Goal: Task Accomplishment & Management: Manage account settings

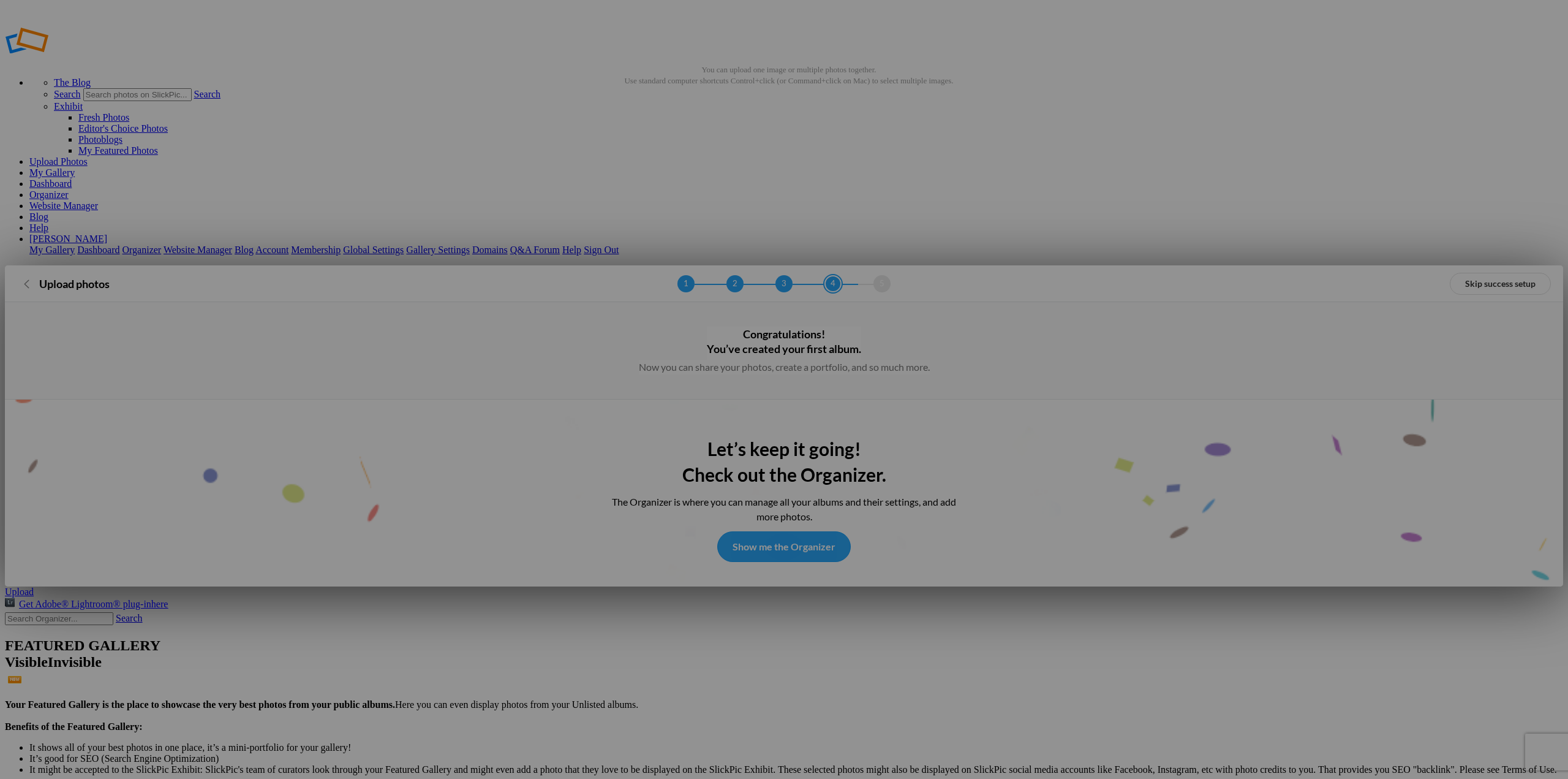
click at [791, 531] on link "Show me the Organizer" at bounding box center [784, 546] width 134 height 30
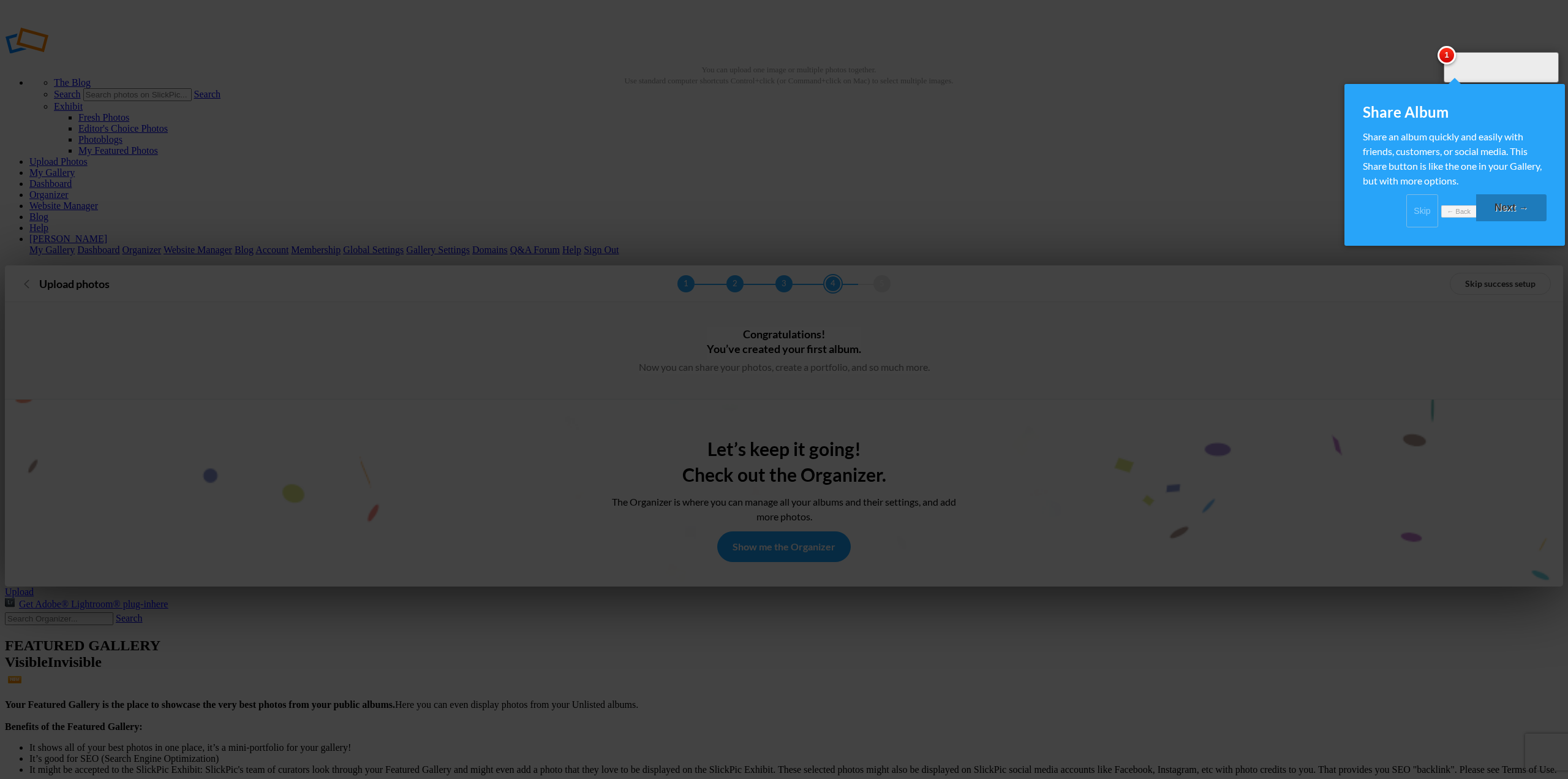
click at [205, 211] on div at bounding box center [784, 389] width 1568 height 779
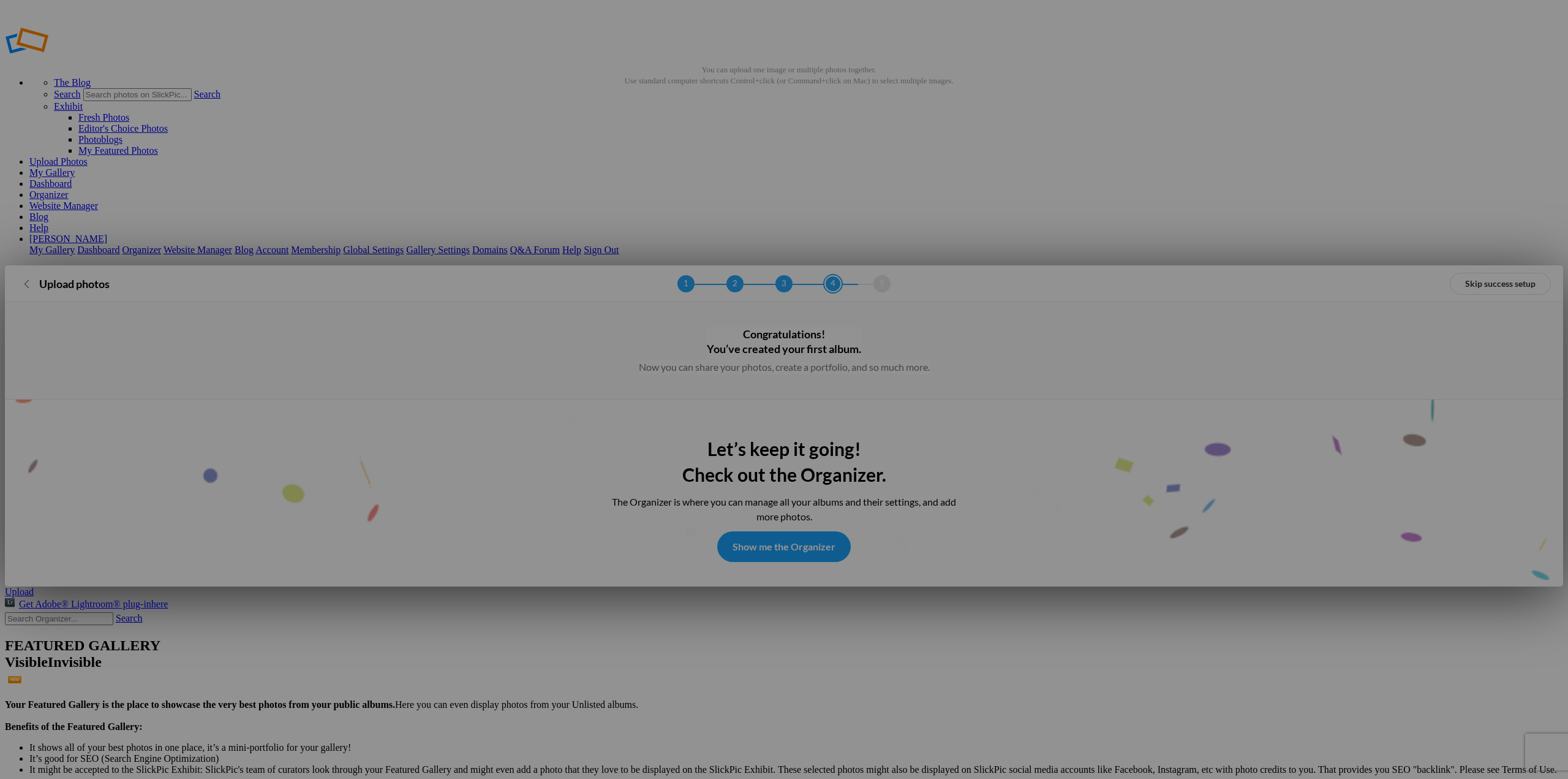
click at [35, 274] on link "Upload photos" at bounding box center [26, 283] width 19 height 19
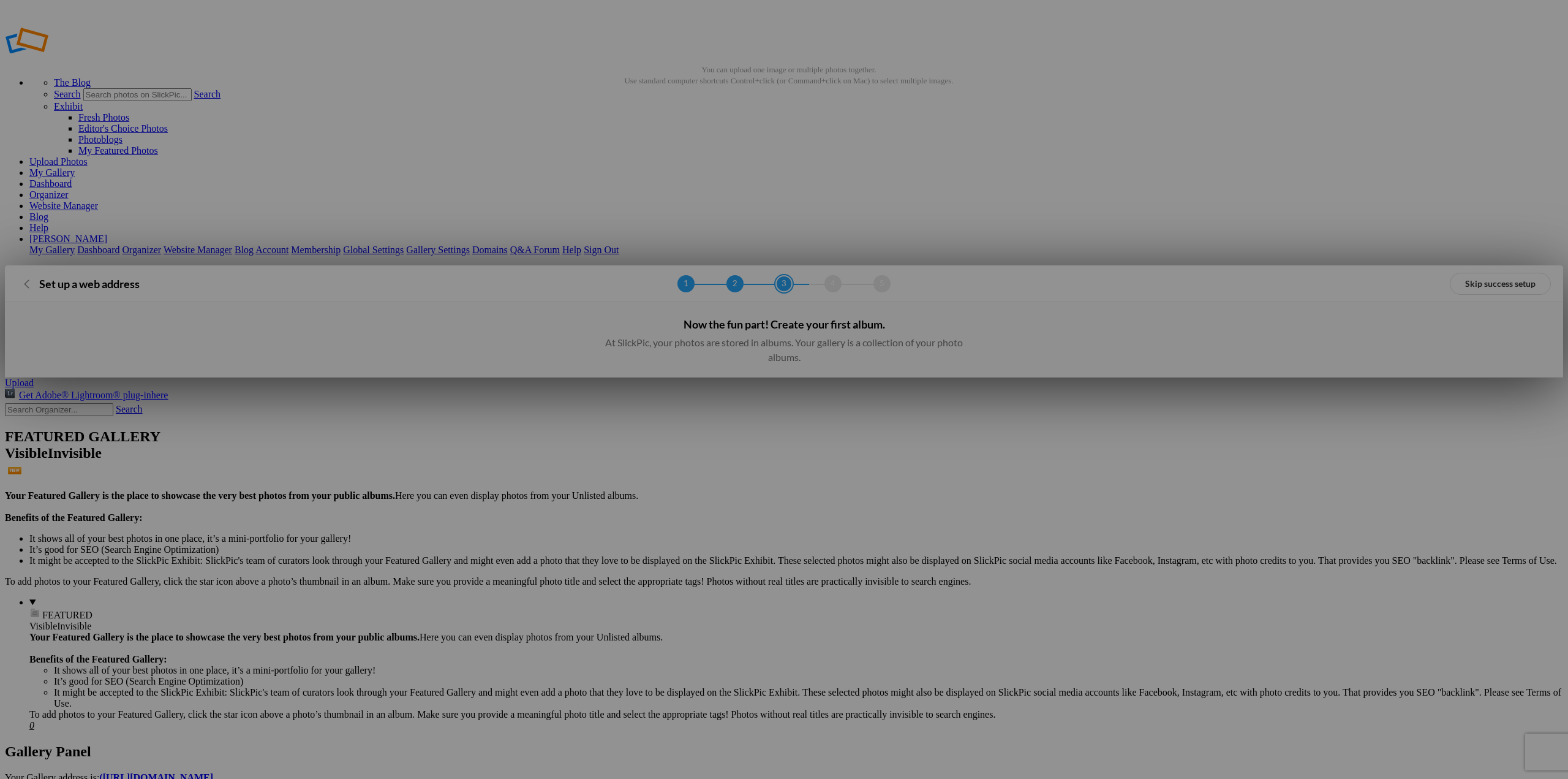
click at [35, 274] on link "Set up a web address" at bounding box center [26, 283] width 19 height 19
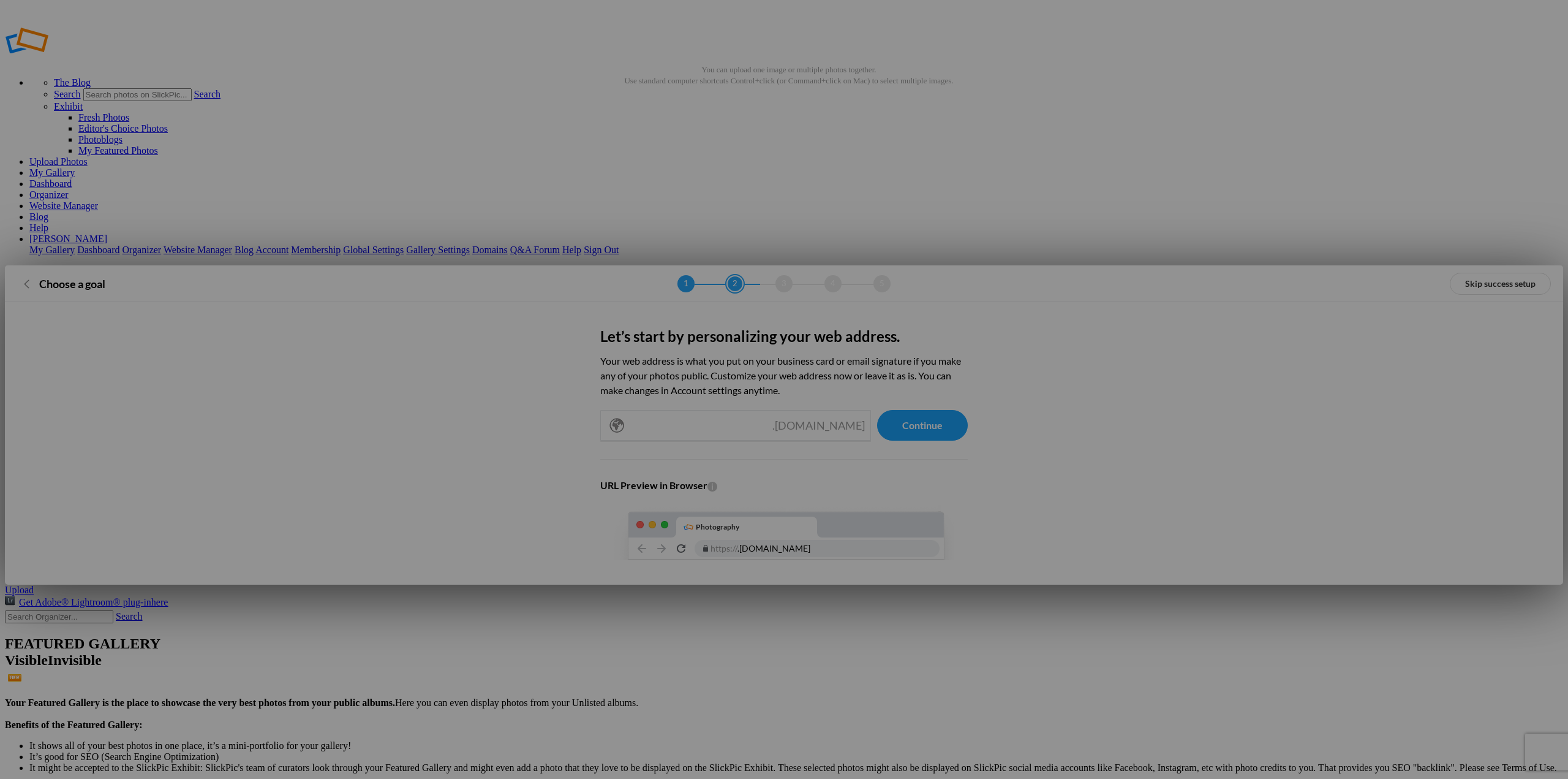
type input "BarbaraAltevers"
click at [34, 274] on link "Choose a goal" at bounding box center [26, 283] width 19 height 19
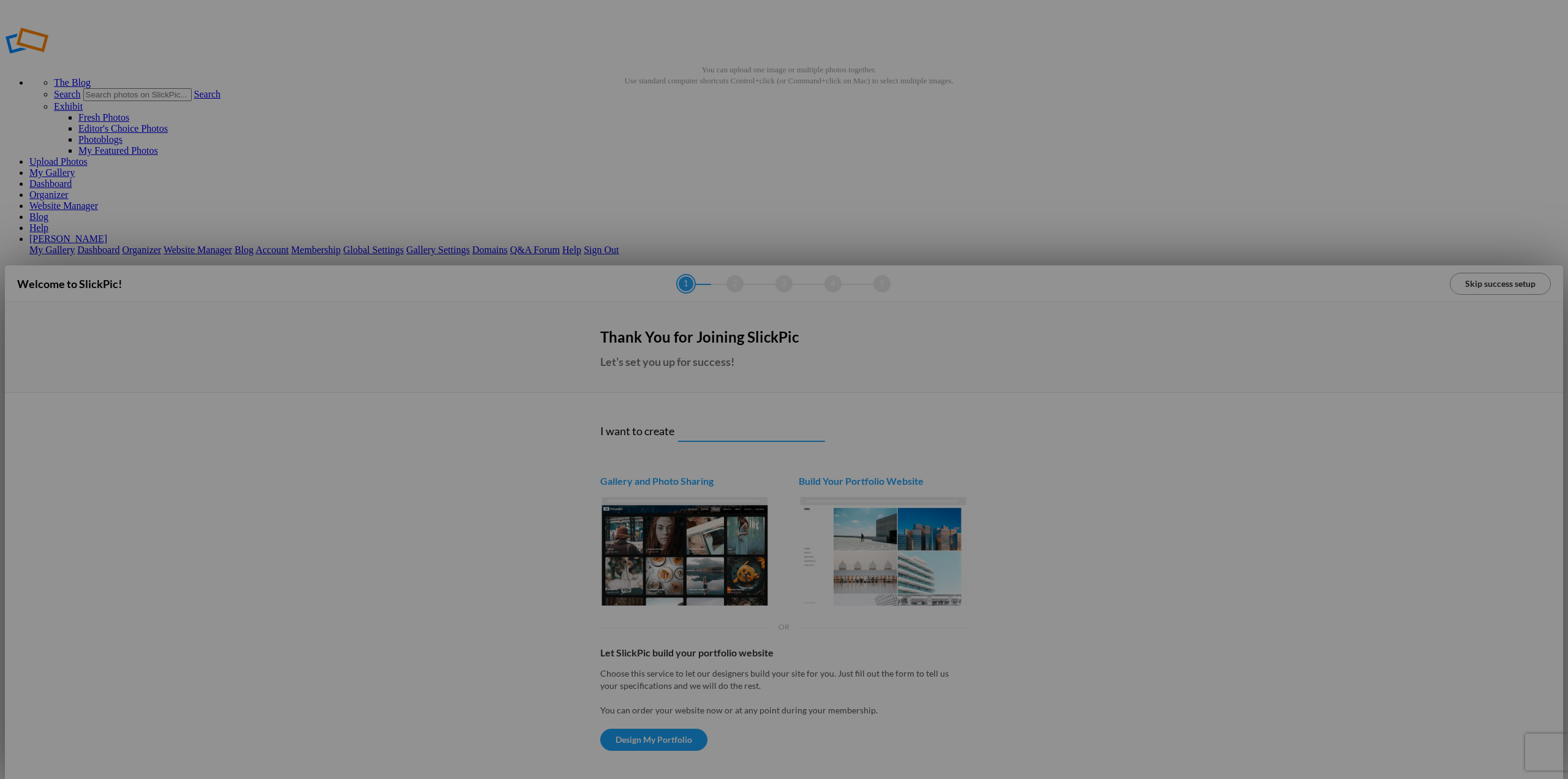
click at [1485, 273] on link "Skip success setup" at bounding box center [1501, 284] width 101 height 22
click at [72, 179] on link "Dashboard" at bounding box center [50, 183] width 42 height 10
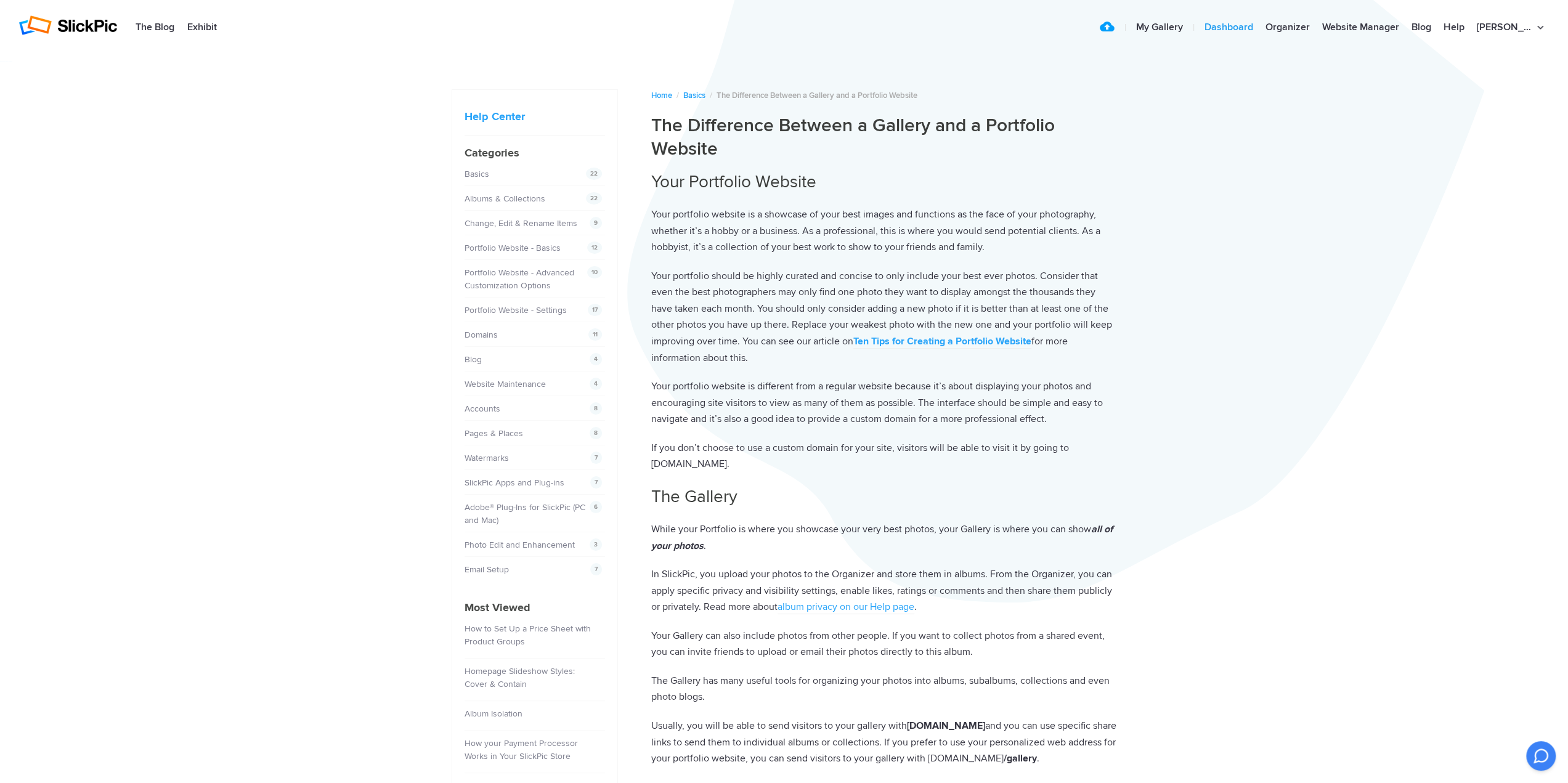
click at [1241, 26] on link "Dashboard" at bounding box center [1229, 27] width 61 height 24
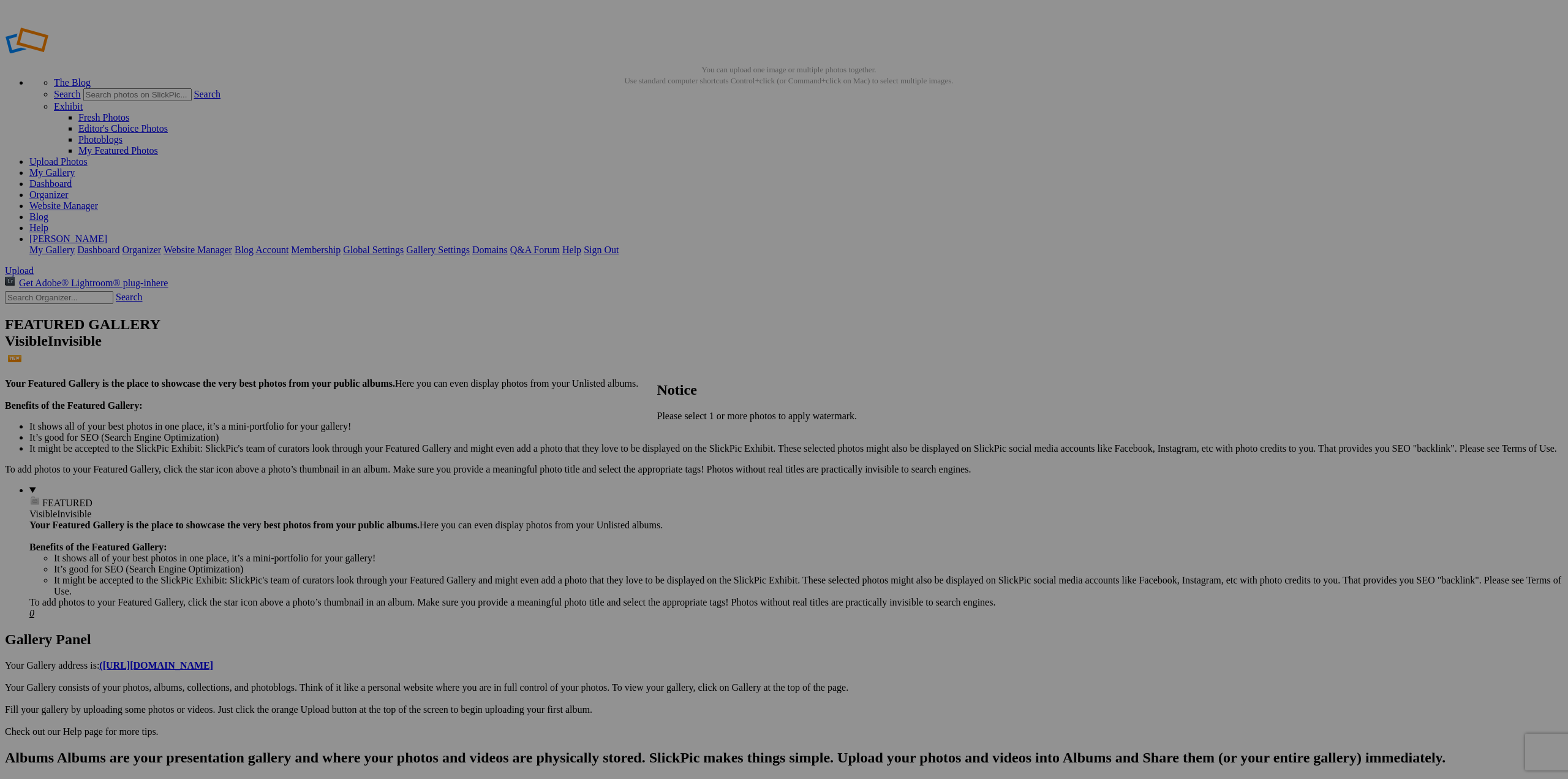
click at [679, 434] on span "Close" at bounding box center [669, 436] width 22 height 10
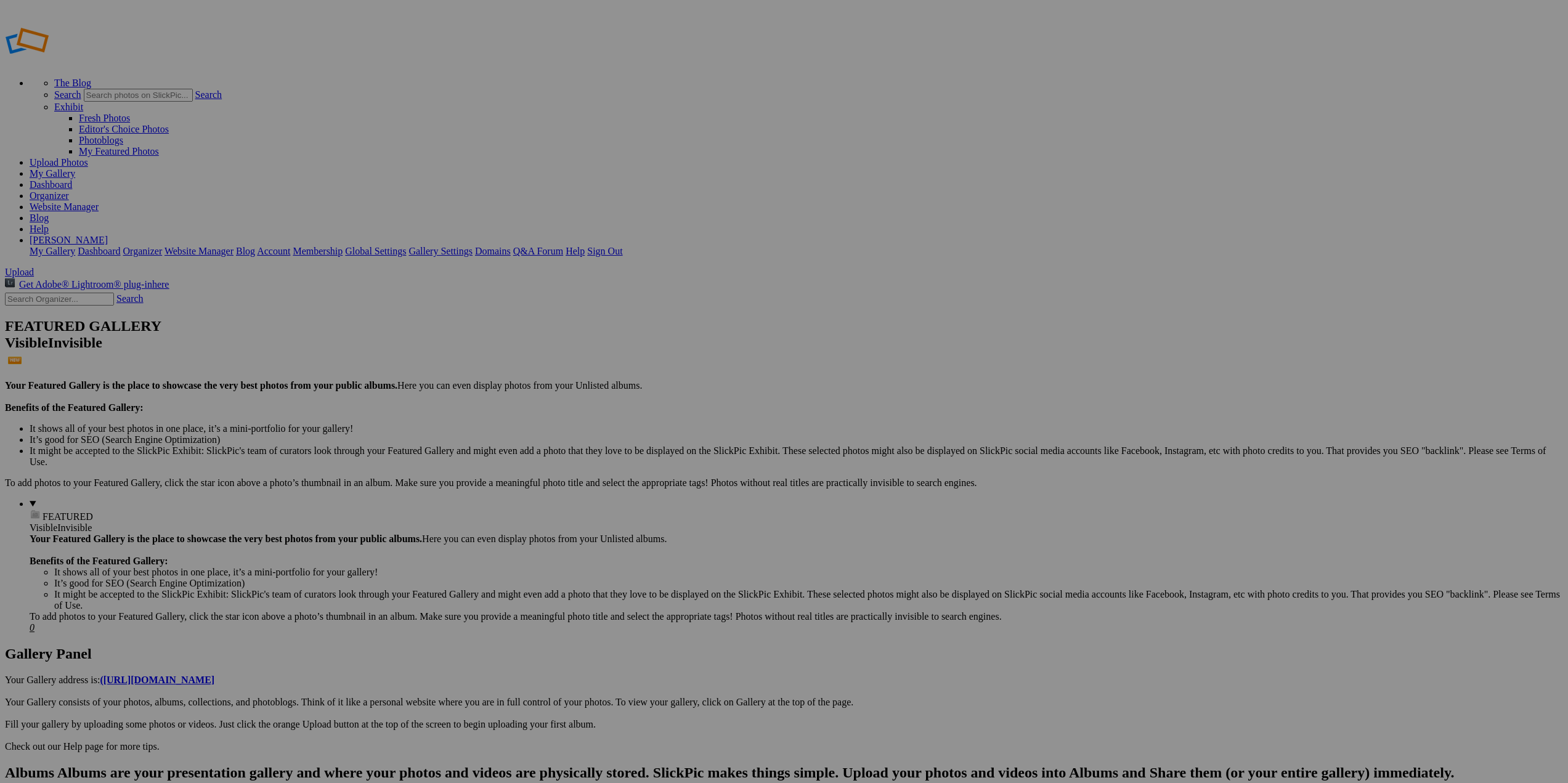
click at [69, 190] on link "Organizer" at bounding box center [49, 195] width 40 height 10
click at [99, 201] on link "Website Manager" at bounding box center [63, 206] width 69 height 10
drag, startPoint x: 0, startPoint y: 0, endPoint x: 260, endPoint y: 198, distance: 326.8
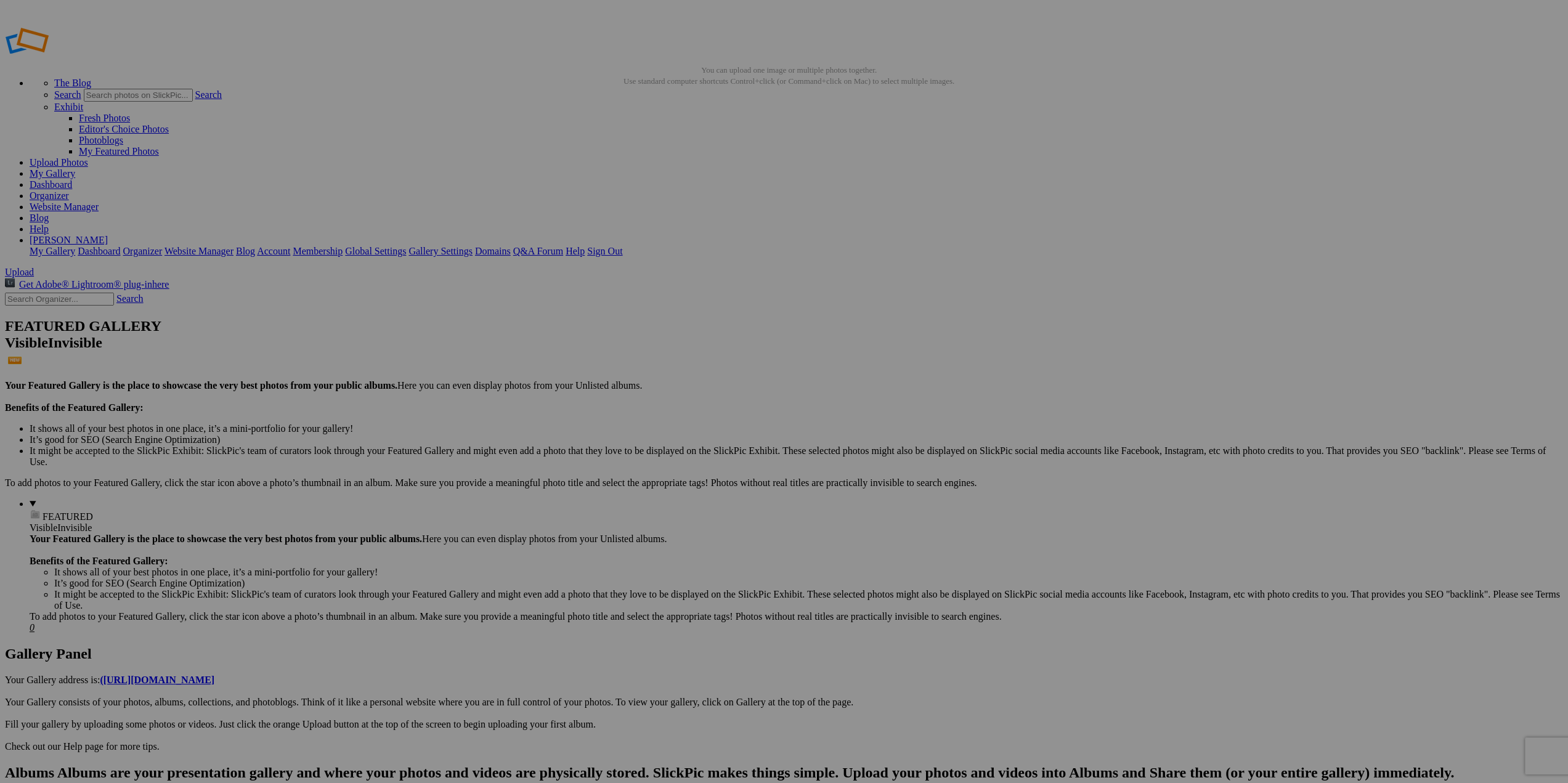
drag, startPoint x: 260, startPoint y: 198, endPoint x: 459, endPoint y: 203, distance: 199.1
drag, startPoint x: 84, startPoint y: 167, endPoint x: 224, endPoint y: 367, distance: 244.1
drag, startPoint x: 123, startPoint y: 167, endPoint x: 454, endPoint y: 180, distance: 331.3
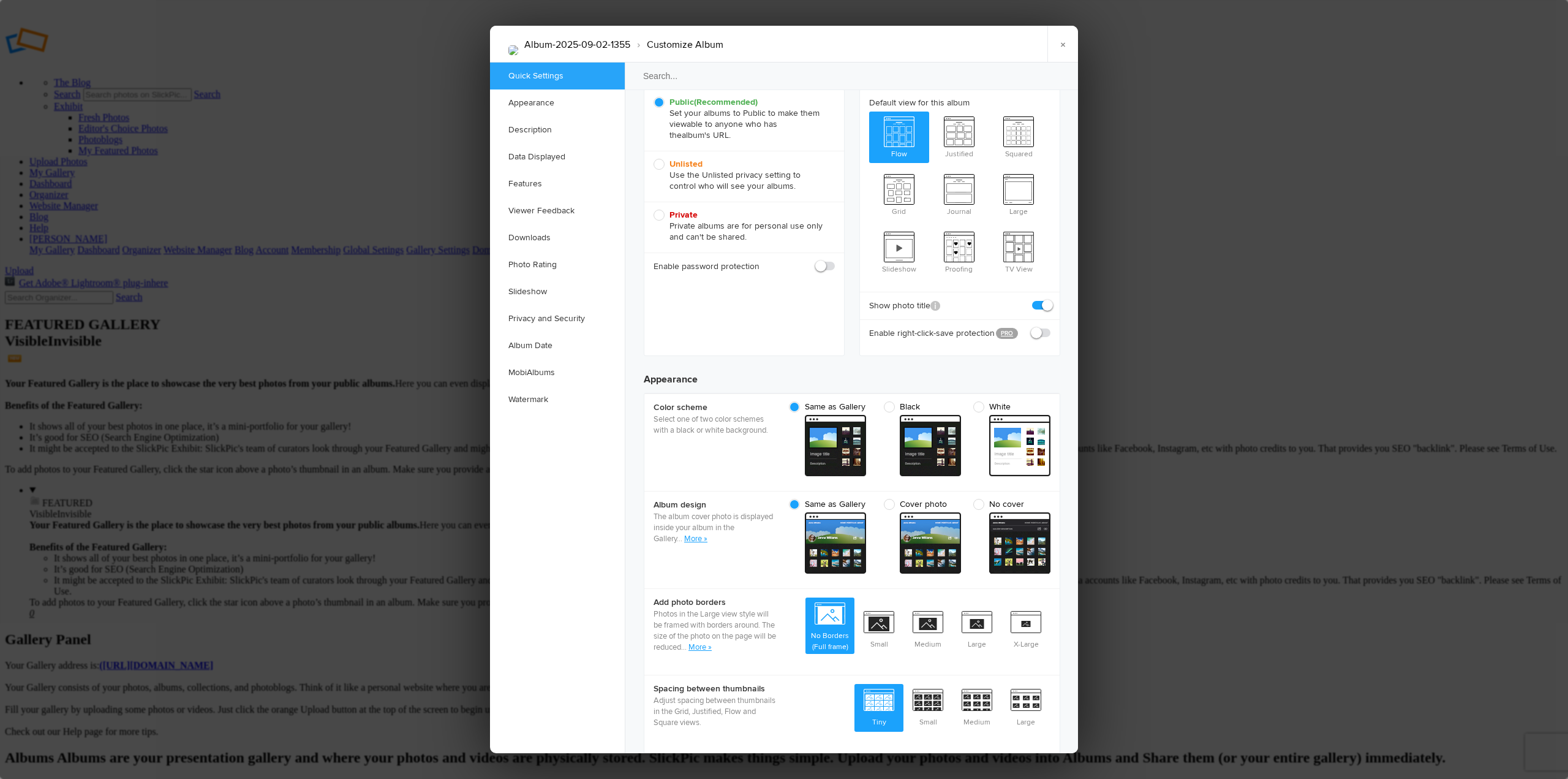
scroll to position [181, 0]
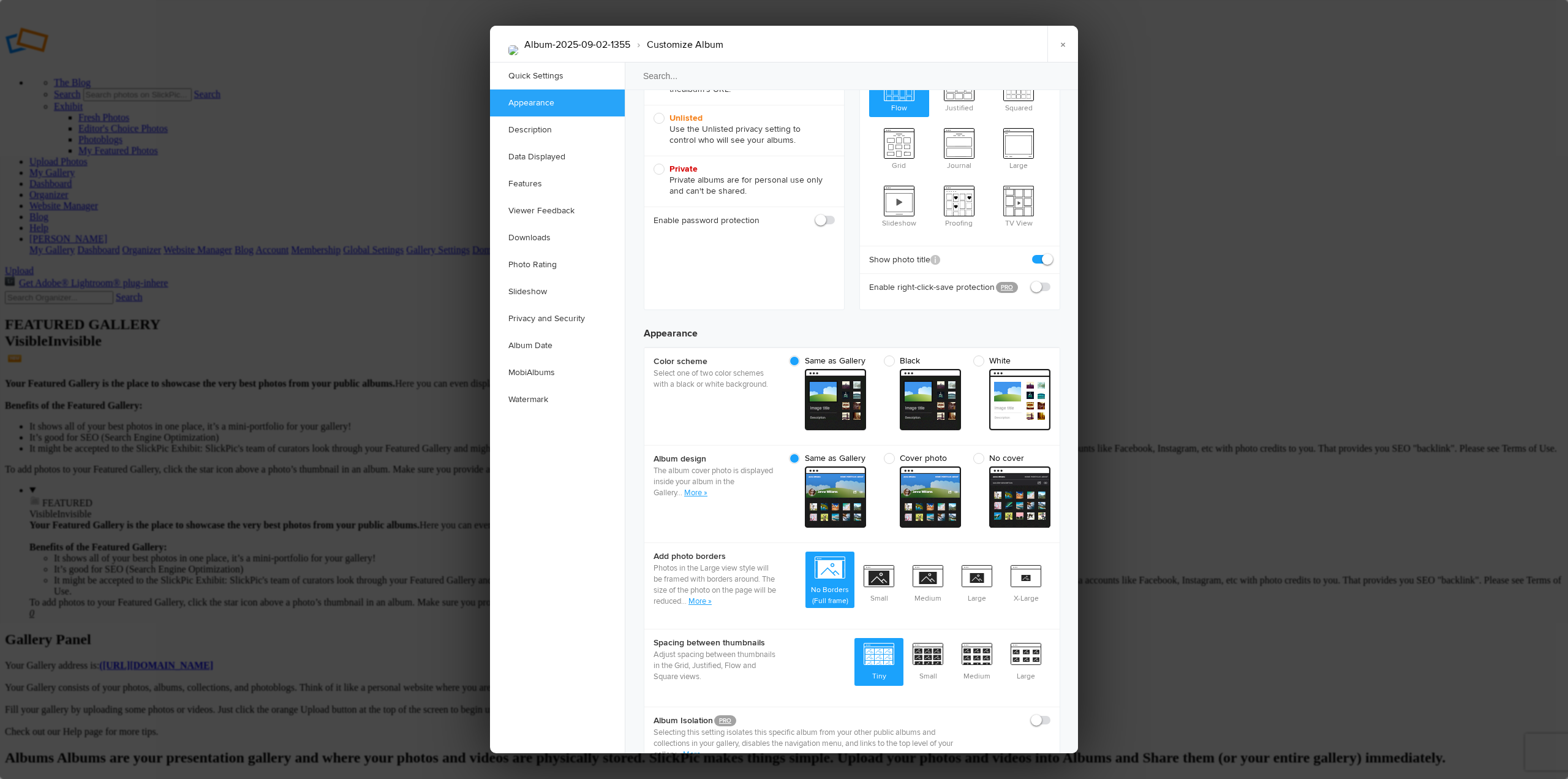
click at [978, 355] on span "White" at bounding box center [1009, 361] width 71 height 11
click at [1050, 355] on input "White" at bounding box center [1050, 355] width 1 height 1
radio input "true"
click at [982, 453] on span "No cover" at bounding box center [1009, 458] width 71 height 11
click at [1050, 452] on input "No cover cover Custom - light" at bounding box center [1050, 452] width 1 height 1
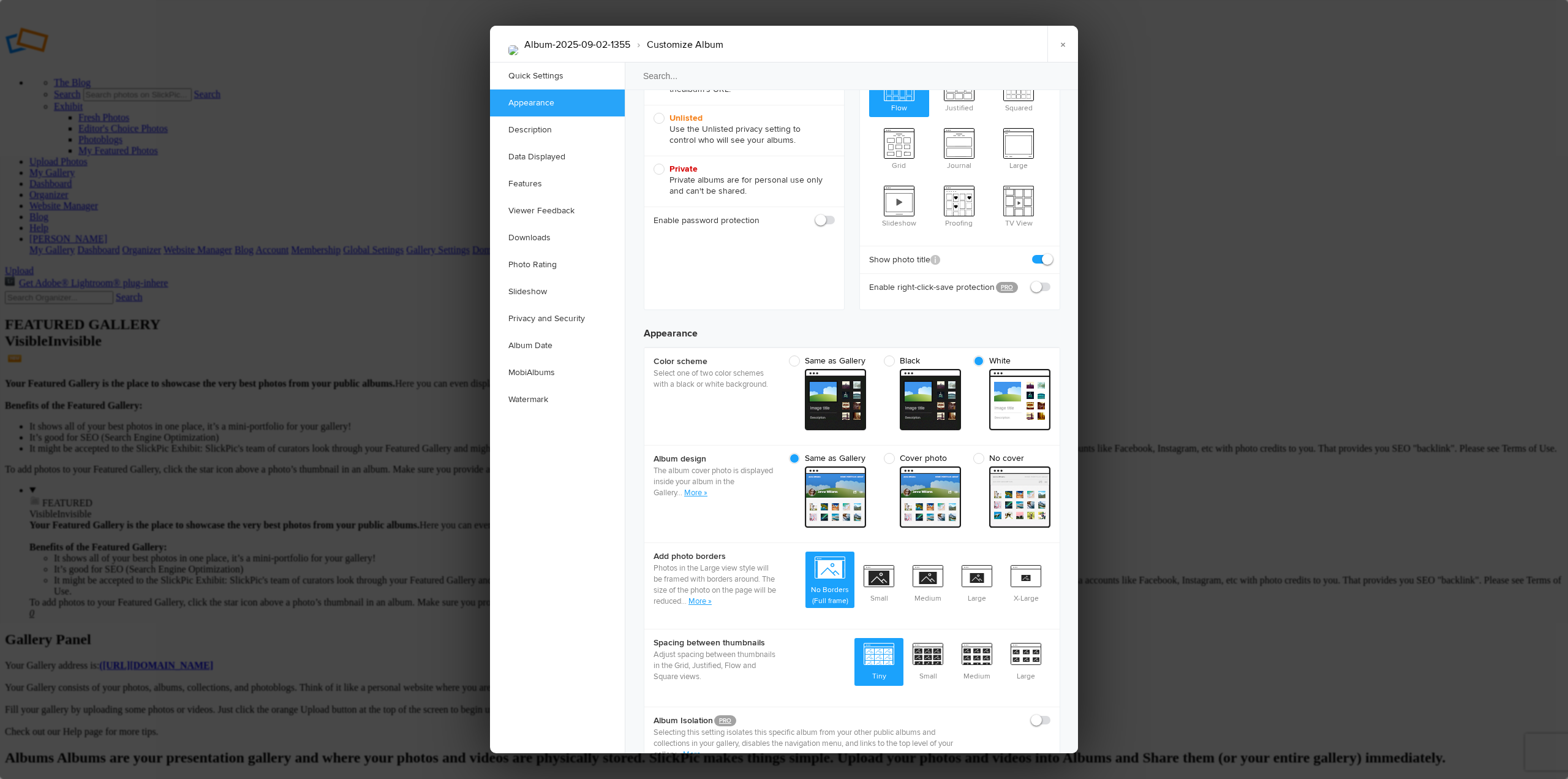
radio input "true"
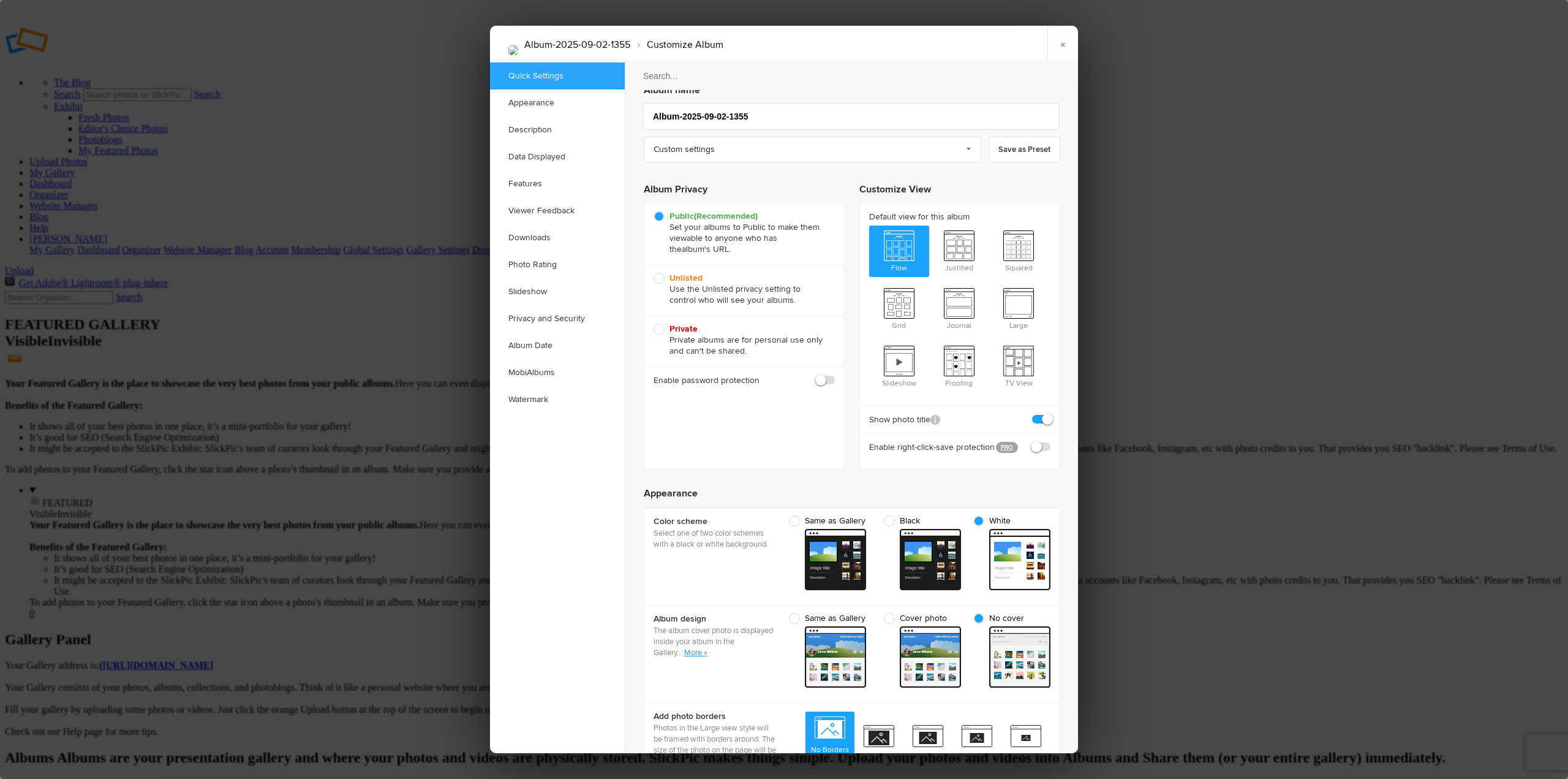
scroll to position [0, 0]
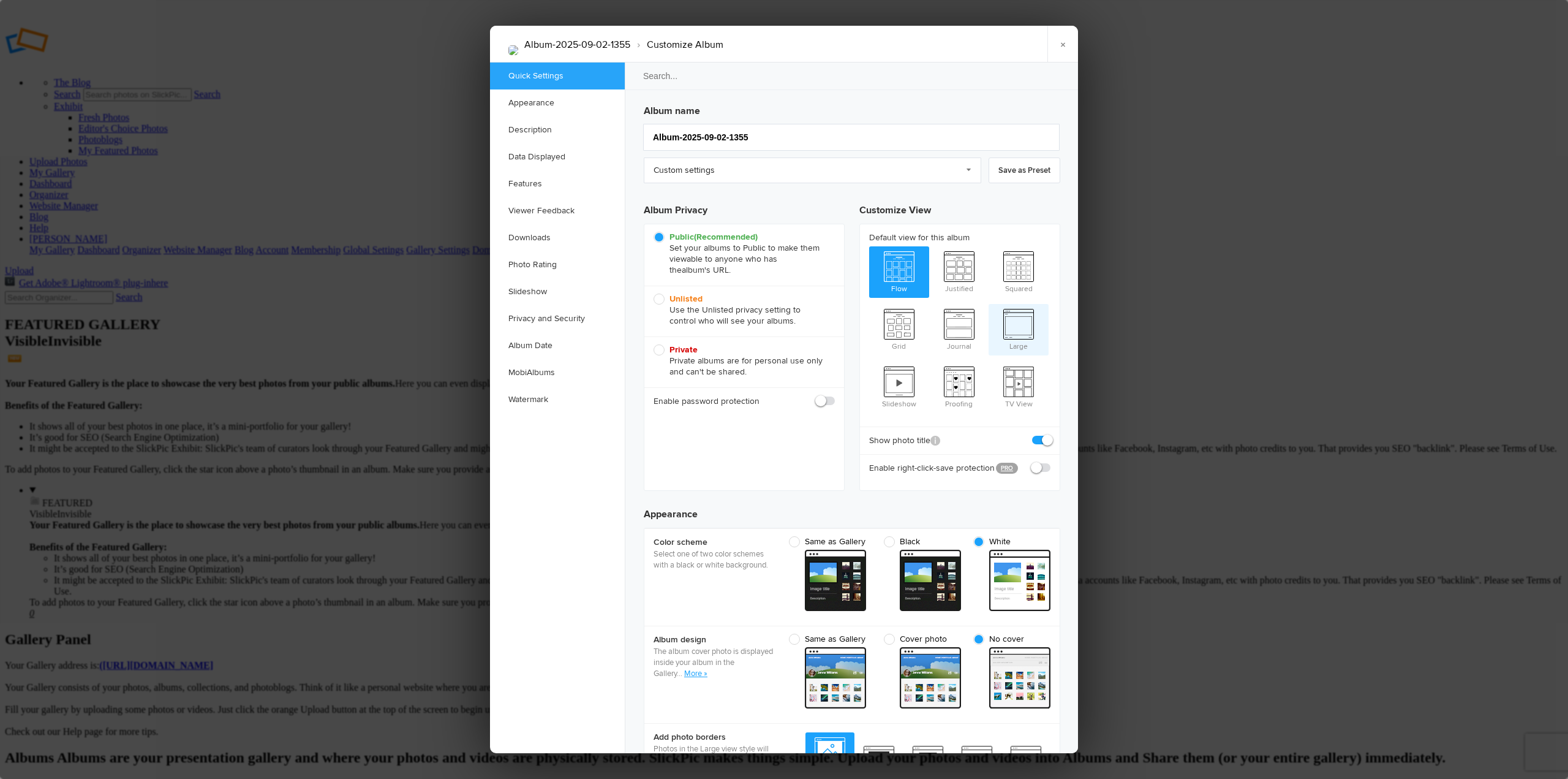
click at [1022, 321] on span "Large" at bounding box center [1018, 328] width 60 height 49
click at [989, 304] on input "Large" at bounding box center [988, 303] width 1 height 1
radio input "true"
click at [971, 177] on link "Custom settings" at bounding box center [813, 170] width 338 height 26
click at [968, 170] on link "Custom settings" at bounding box center [813, 170] width 338 height 26
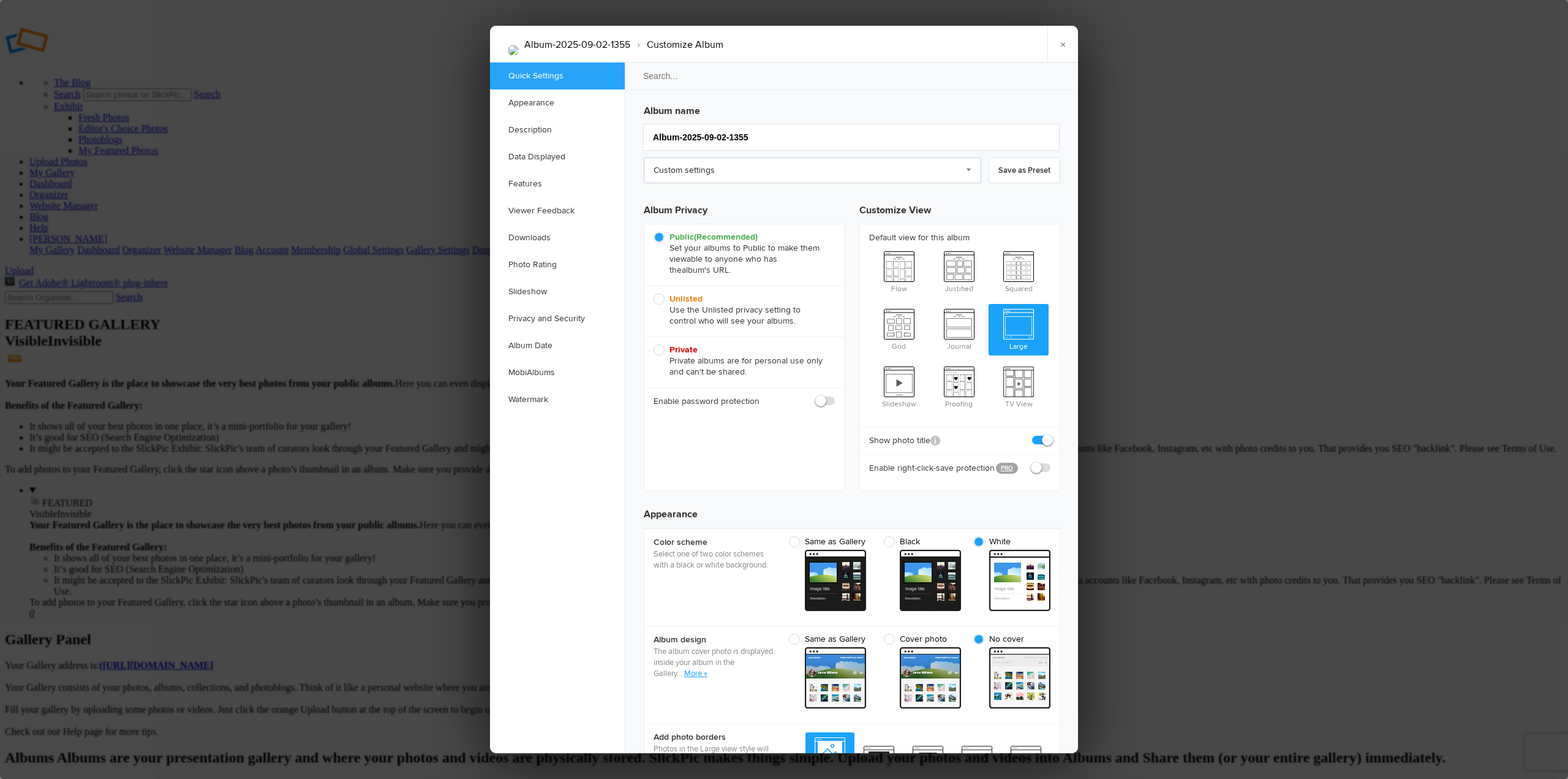
click at [968, 170] on link "Custom settings" at bounding box center [813, 170] width 338 height 26
click at [723, 223] on span "Manage My Presets" at bounding box center [689, 222] width 70 height 10
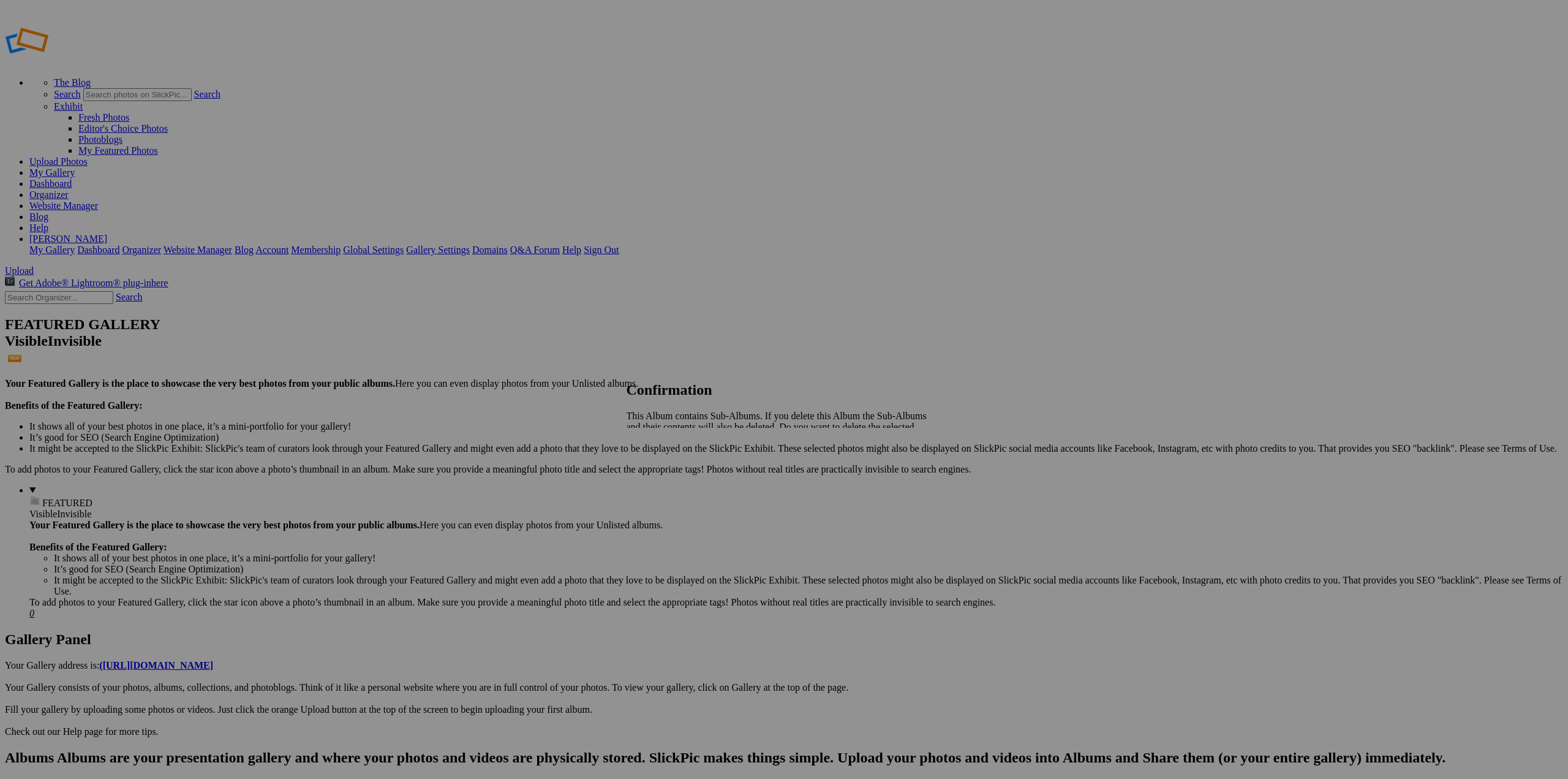
click at [668, 454] on span "Yes" at bounding box center [660, 458] width 14 height 10
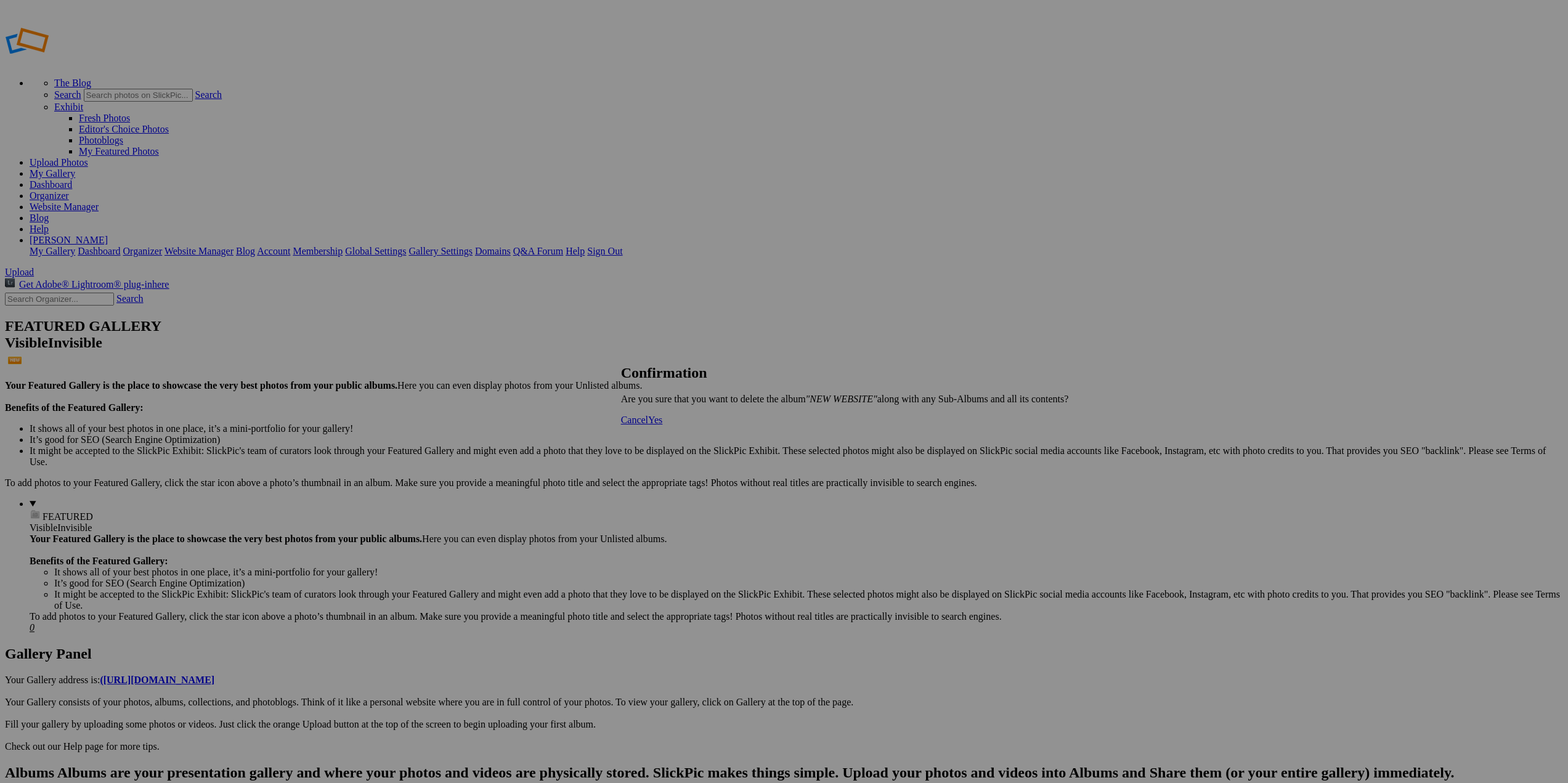
click at [662, 425] on span "Yes" at bounding box center [655, 420] width 14 height 10
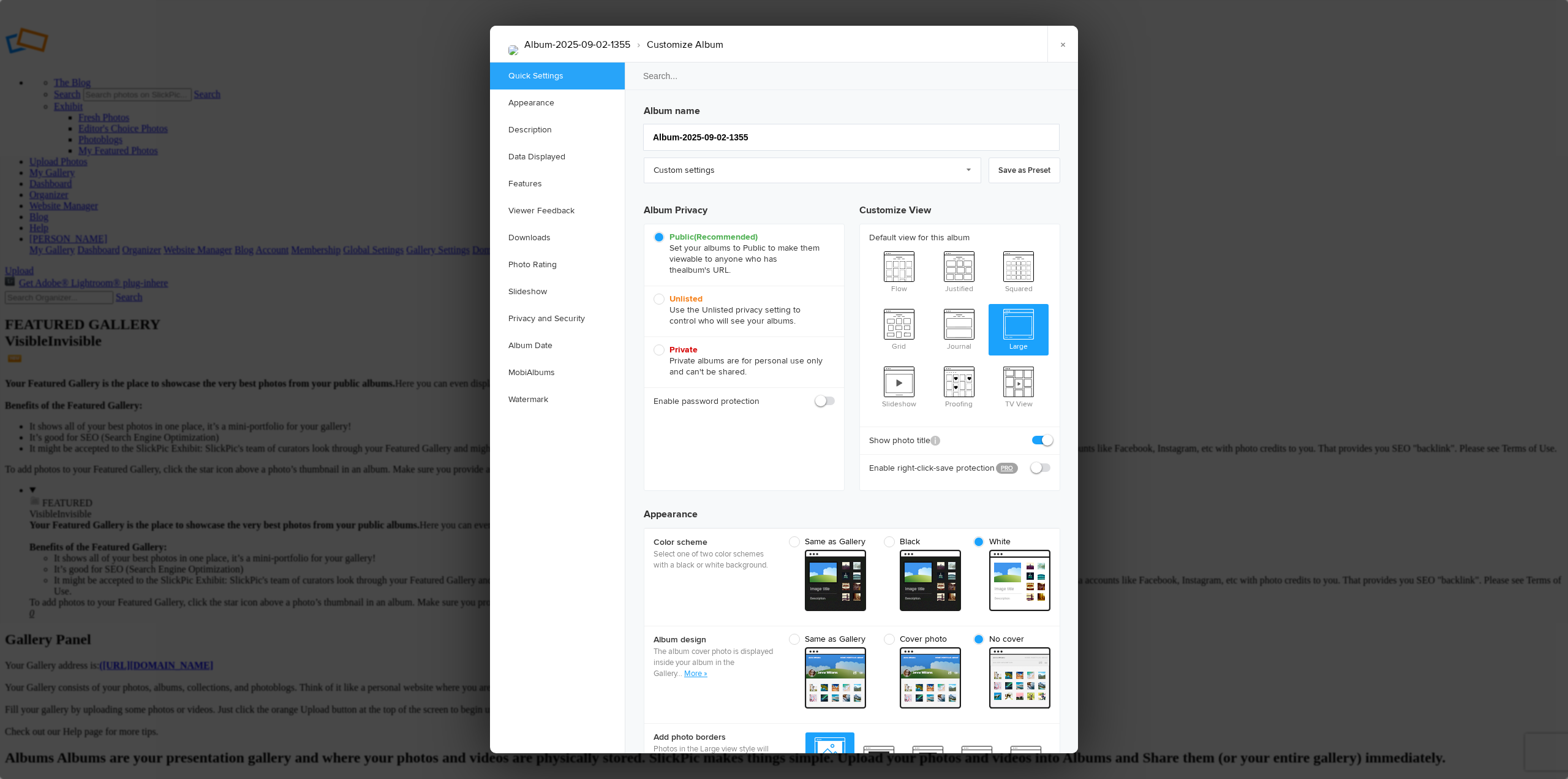
click at [269, 120] on div at bounding box center [784, 389] width 1568 height 779
